Goal: Transaction & Acquisition: Purchase product/service

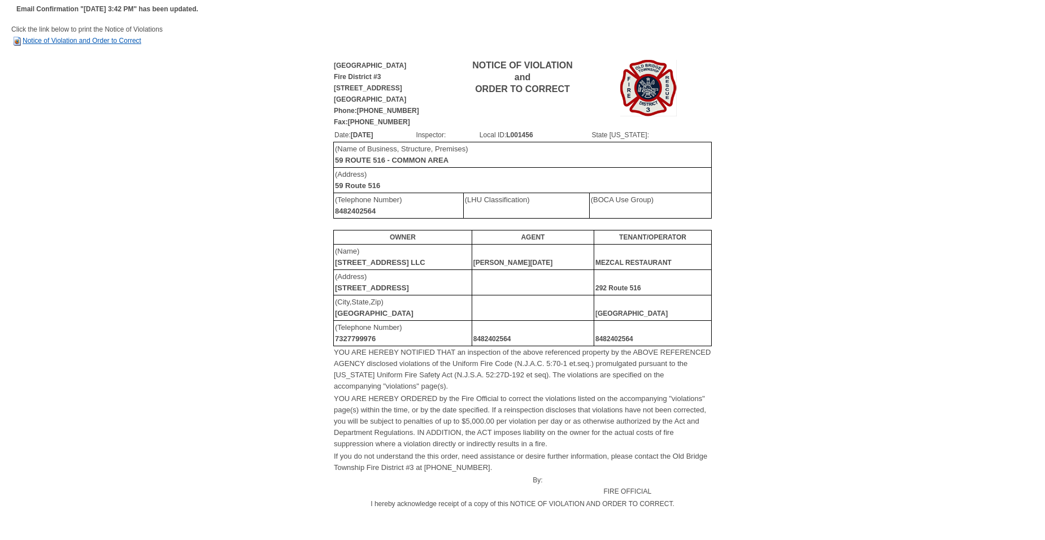
click at [96, 38] on link "Notice of Violation and Order to Correct" at bounding box center [76, 41] width 130 height 8
click at [81, 46] on td "Click the link below to print the Notice of Violations Notice of Violation and …" at bounding box center [522, 41] width 1022 height 34
click at [88, 36] on td "Click the link below to print the Notice of Violations Notice of Violation and …" at bounding box center [522, 41] width 1022 height 34
click at [89, 43] on link "Notice of Violation and Order to Correct" at bounding box center [76, 41] width 130 height 8
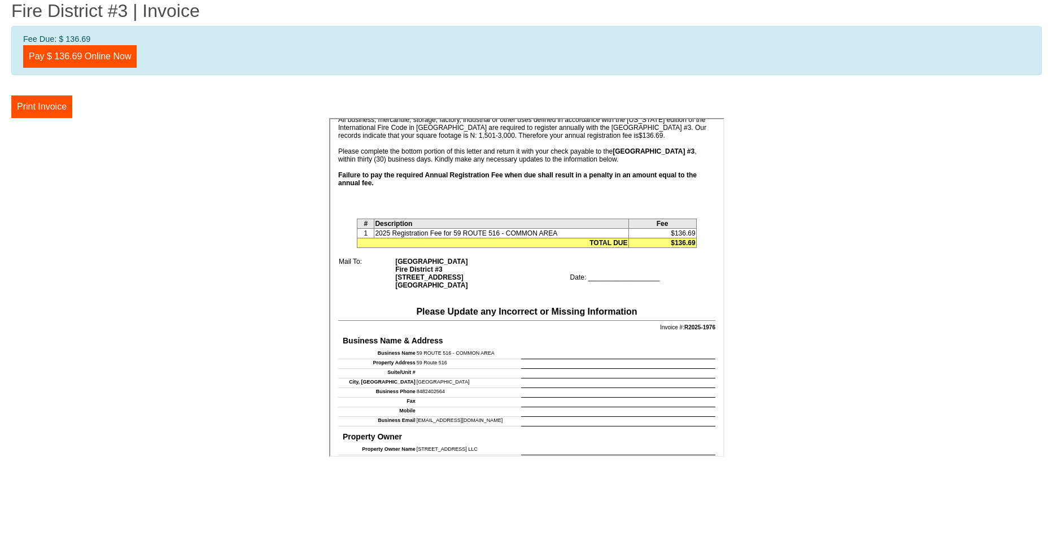
scroll to position [226, 0]
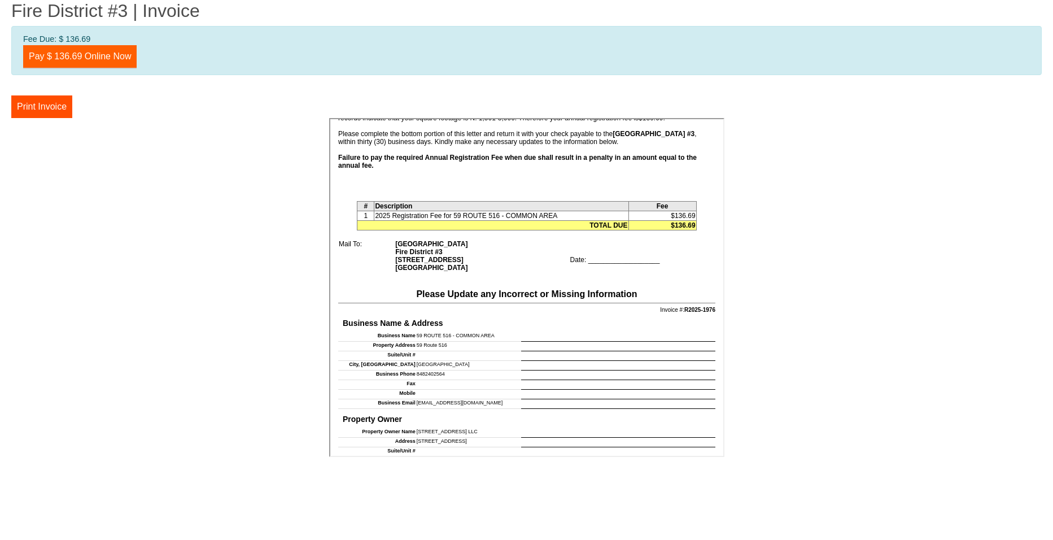
click at [102, 56] on link "Pay $ 136.69 Online Now" at bounding box center [80, 56] width 114 height 23
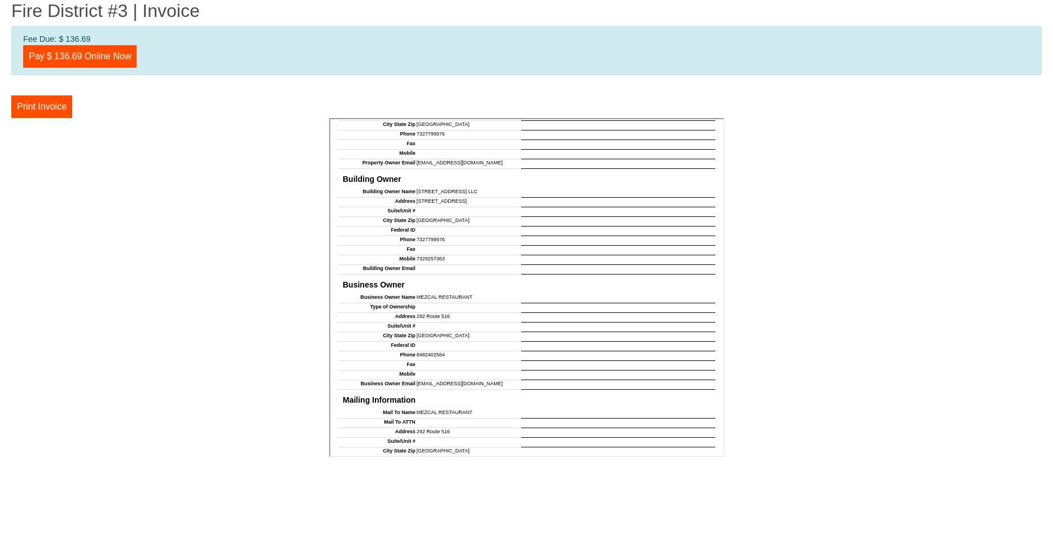
scroll to position [678, 0]
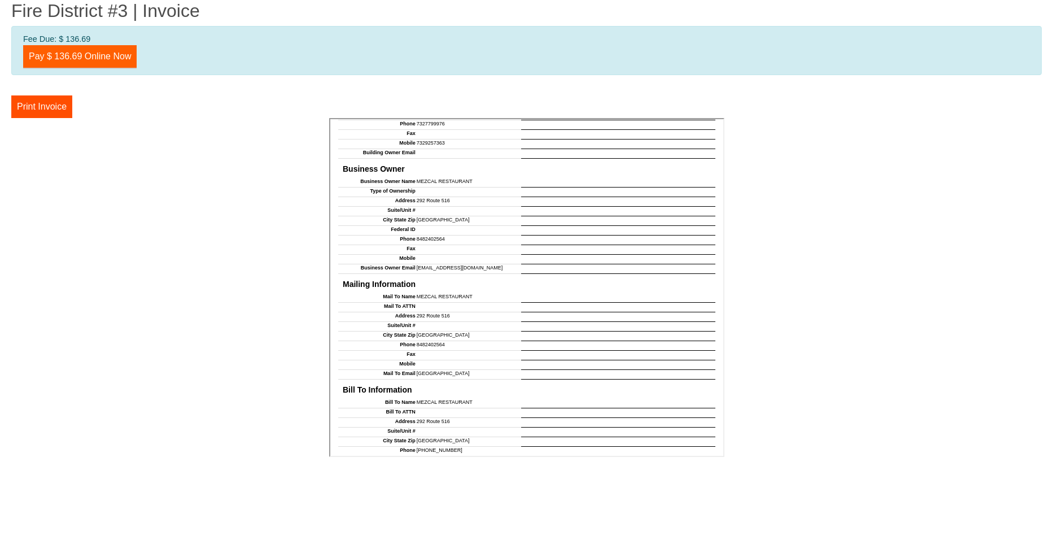
click at [81, 60] on link "Pay $ 136.69 Online Now" at bounding box center [80, 56] width 114 height 23
